Goal: Navigation & Orientation: Understand site structure

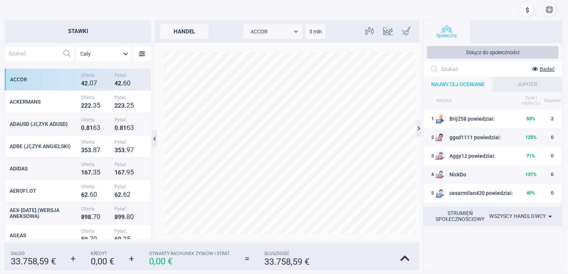
scroll to position [165, 140]
click at [405, 256] on icon at bounding box center [404, 259] width 9 height 10
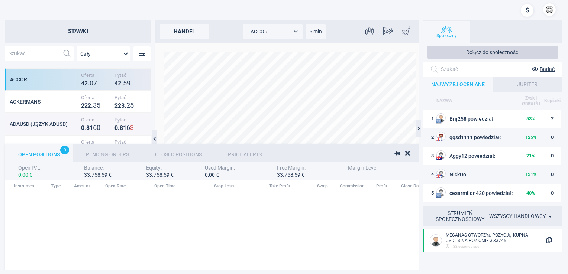
scroll to position [77, 588]
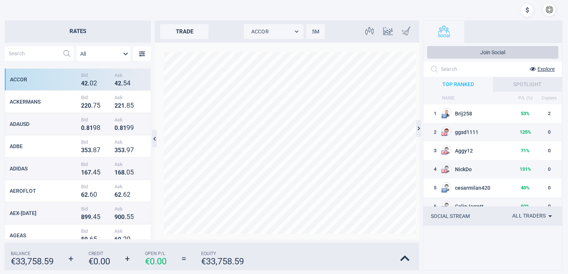
scroll to position [165, 140]
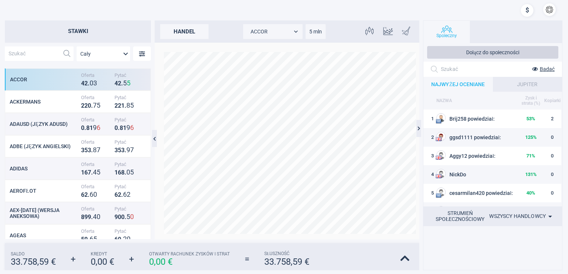
click at [548, 9] on button "button" at bounding box center [549, 9] width 13 height 13
click at [456, 249] on div at bounding box center [493, 248] width 139 height 45
